Goal: Find specific page/section: Find specific page/section

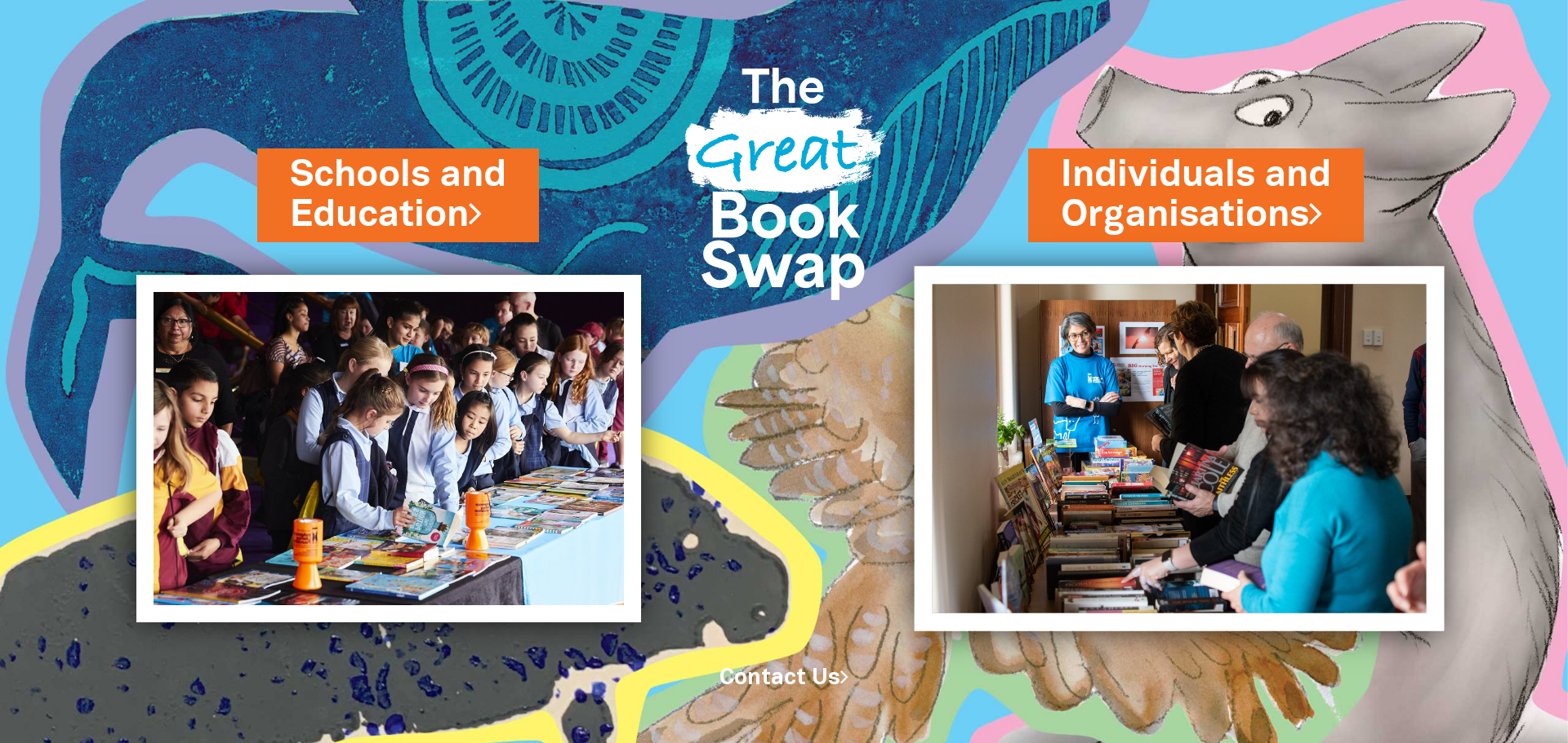
click at [1041, 481] on img at bounding box center [1178, 448] width 530 height 364
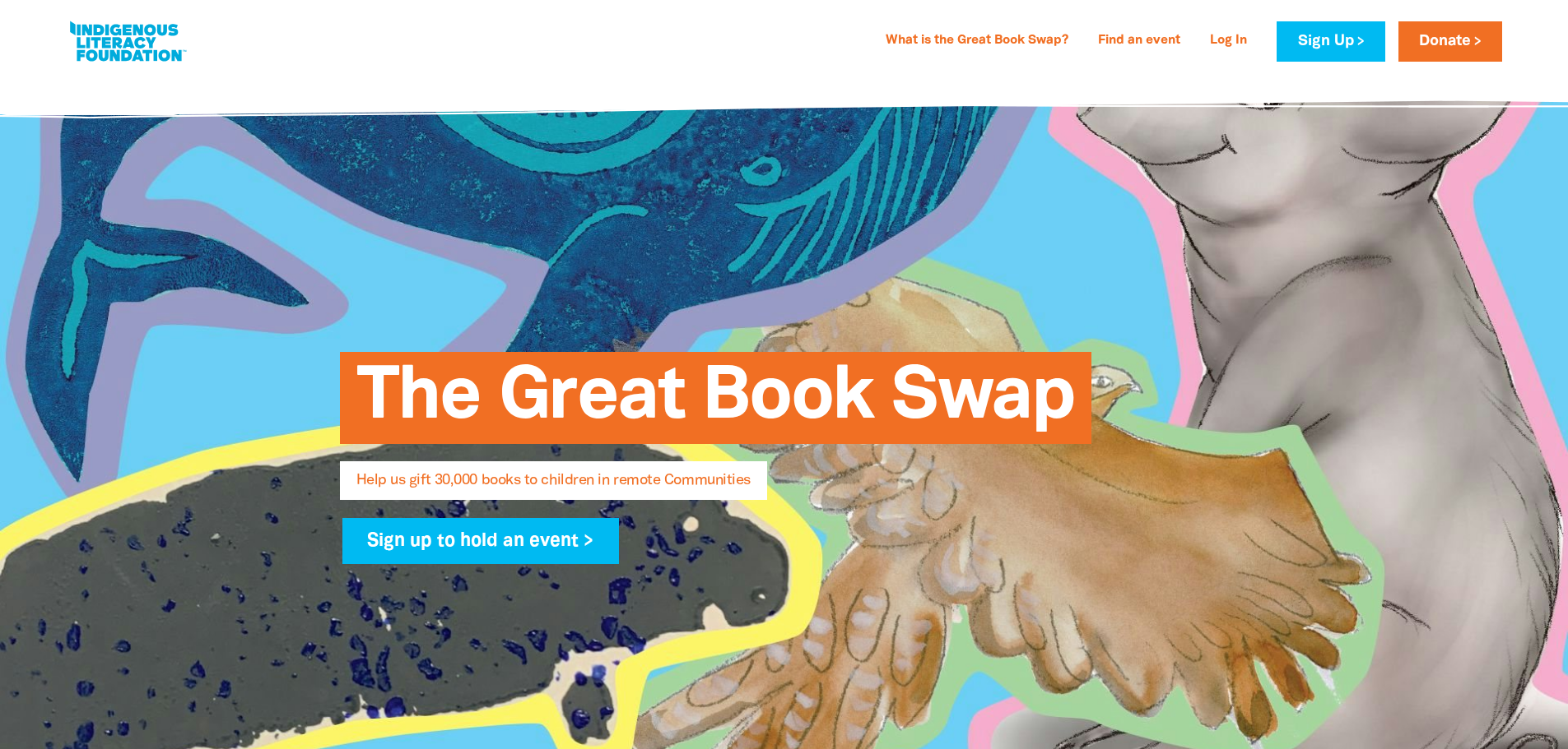
select select "AU"
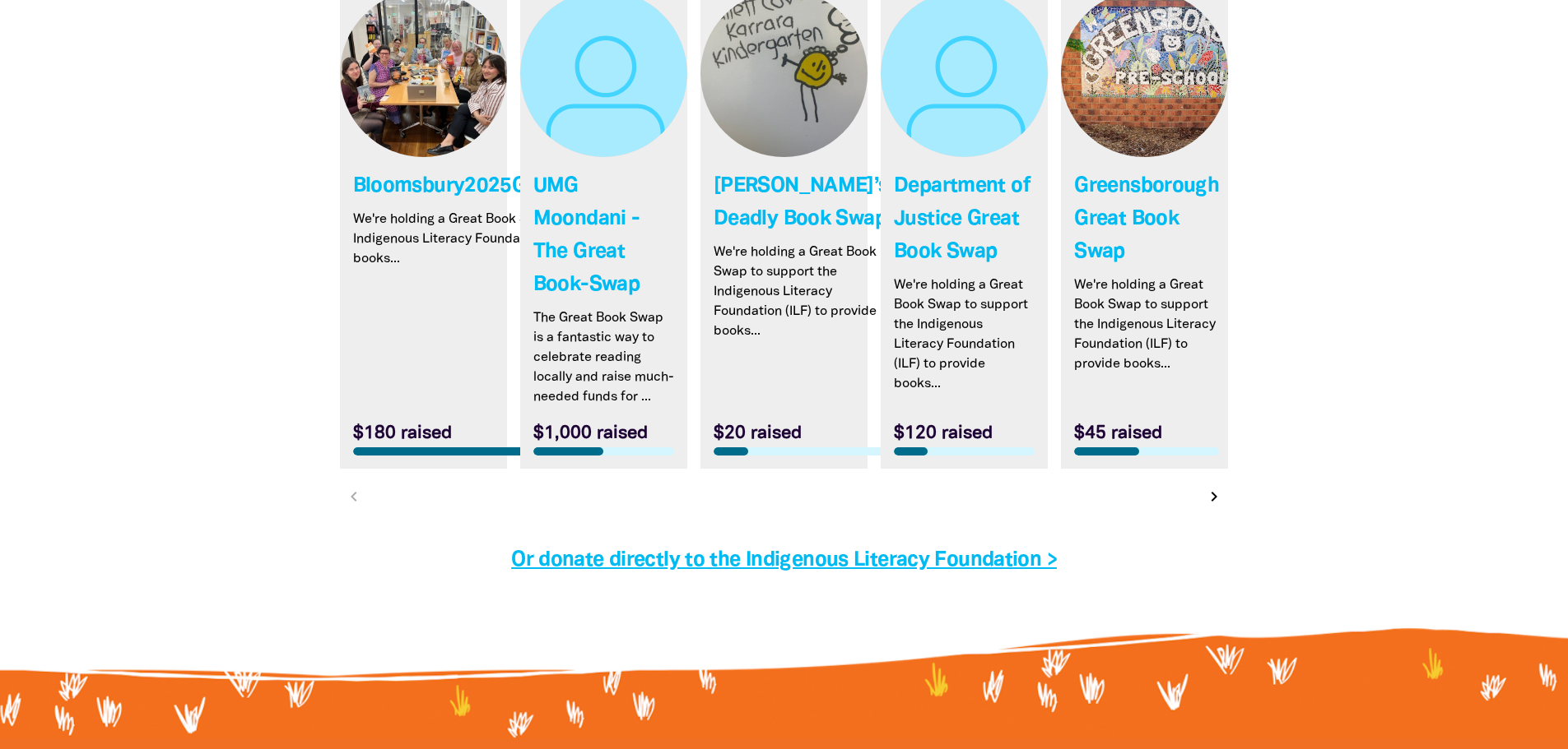
scroll to position [4853, 0]
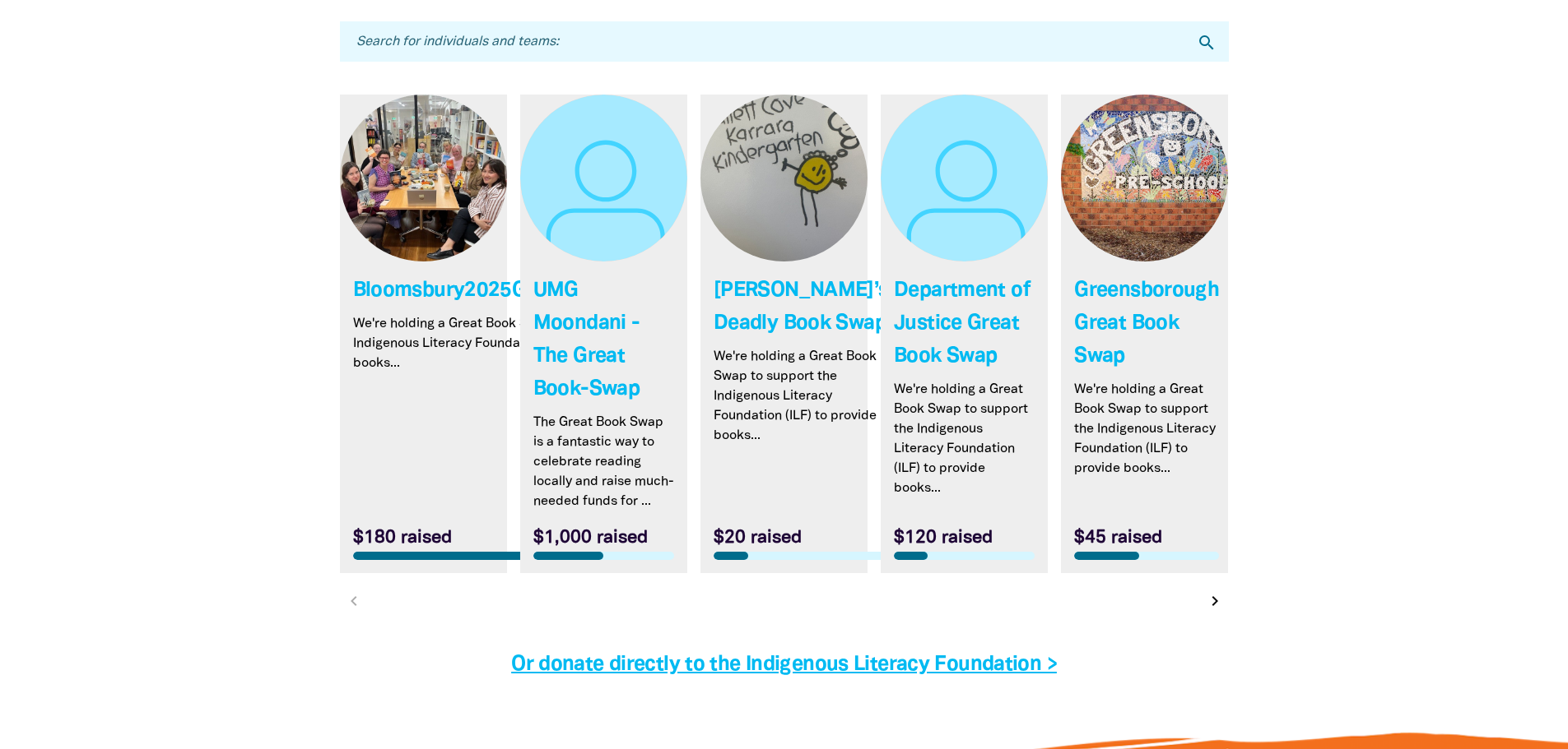
click at [1215, 611] on icon "chevron_right" at bounding box center [1215, 601] width 20 height 20
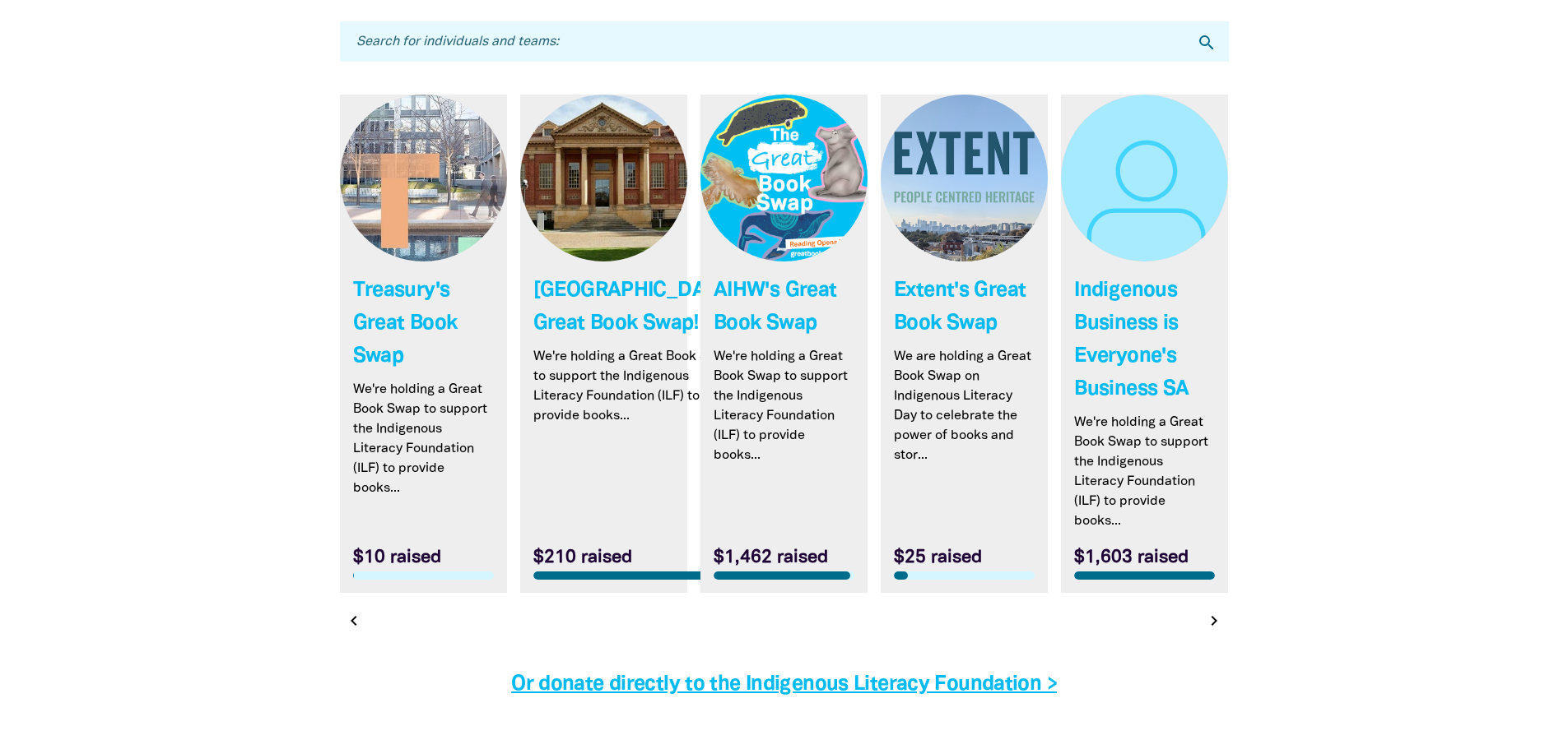
click at [377, 433] on link "Link to Treasury's Great Book Swap" at bounding box center [424, 343] width 167 height 498
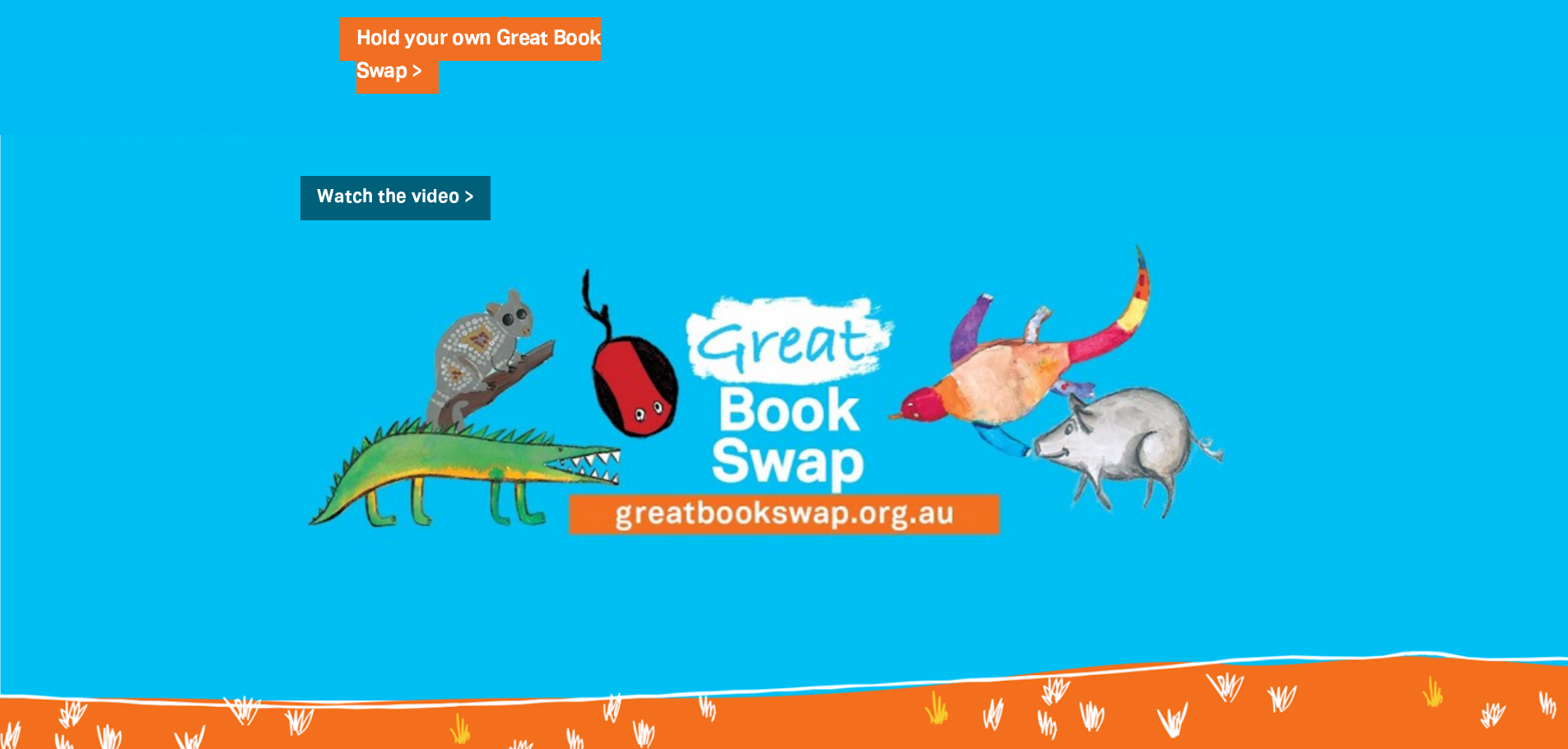
scroll to position [987, 0]
